Goal: Contribute content: Add original content to the website for others to see

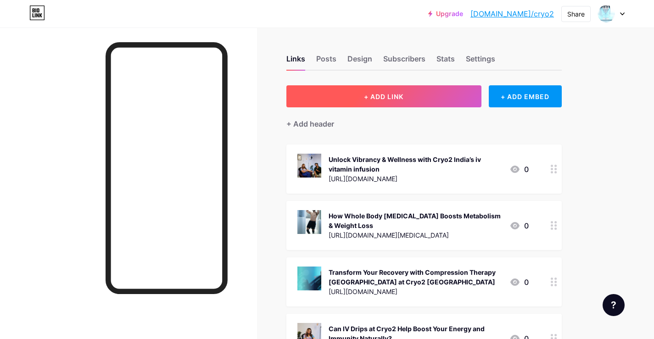
click at [434, 88] on button "+ ADD LINK" at bounding box center [383, 96] width 195 height 22
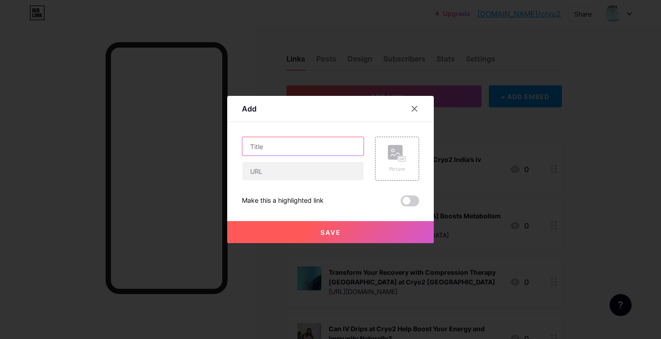
click at [302, 147] on input "text" at bounding box center [302, 146] width 121 height 18
paste input "Frozen Fitness: How Cryo Slimming Can Transform Your Body"
type input "Frozen Fitness: How Cryo Slimming Can Transform Your Body"
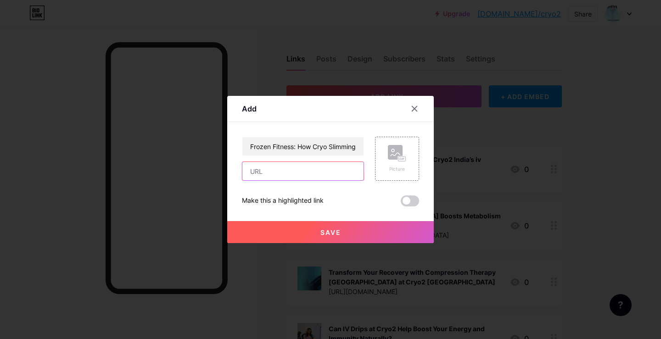
drag, startPoint x: 269, startPoint y: 172, endPoint x: 236, endPoint y: 6, distance: 168.8
click at [268, 171] on input "text" at bounding box center [302, 171] width 121 height 18
paste input "[URL][DOMAIN_NAME]"
type input "[URL][DOMAIN_NAME]"
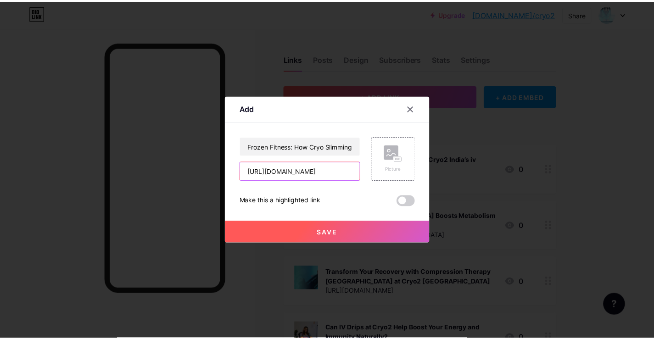
scroll to position [0, 0]
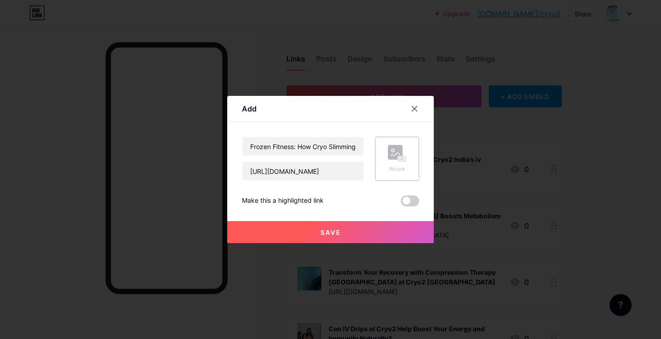
click at [384, 166] on div "Picture" at bounding box center [397, 159] width 44 height 44
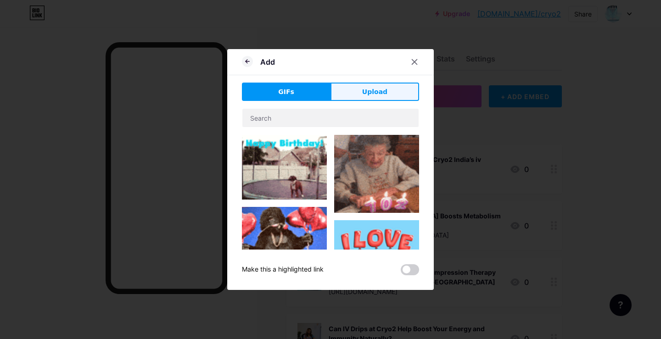
click at [368, 90] on span "Upload" at bounding box center [374, 92] width 25 height 10
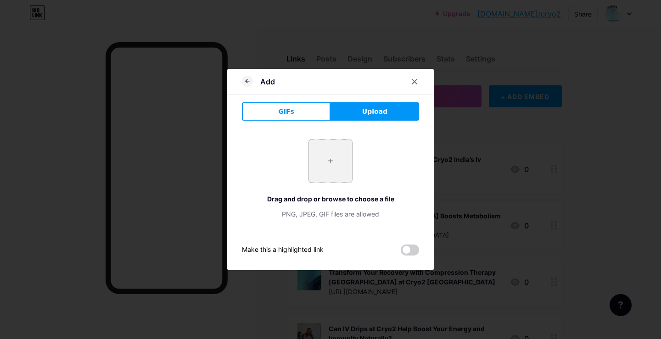
click at [331, 157] on input "file" at bounding box center [330, 161] width 43 height 43
type input "C:\fakepath\0_PtP7g8oVP_ZU0io6.webp"
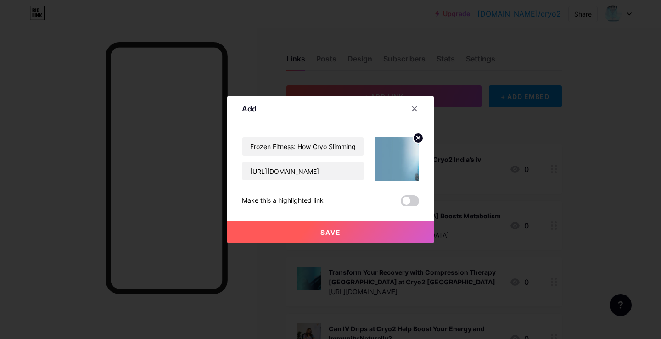
click at [362, 230] on button "Save" at bounding box center [330, 232] width 207 height 22
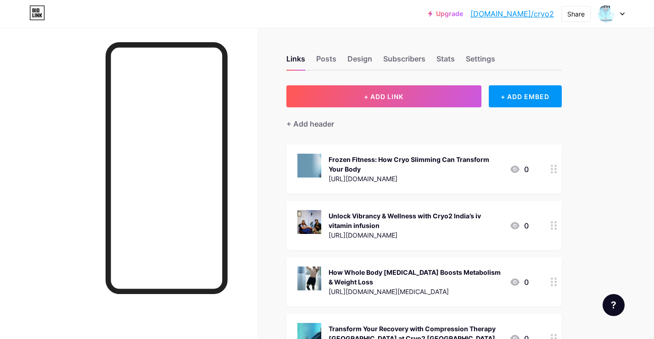
click at [535, 15] on link "[DOMAIN_NAME]/cryo2" at bounding box center [513, 13] width 84 height 11
